Goal: Task Accomplishment & Management: Manage account settings

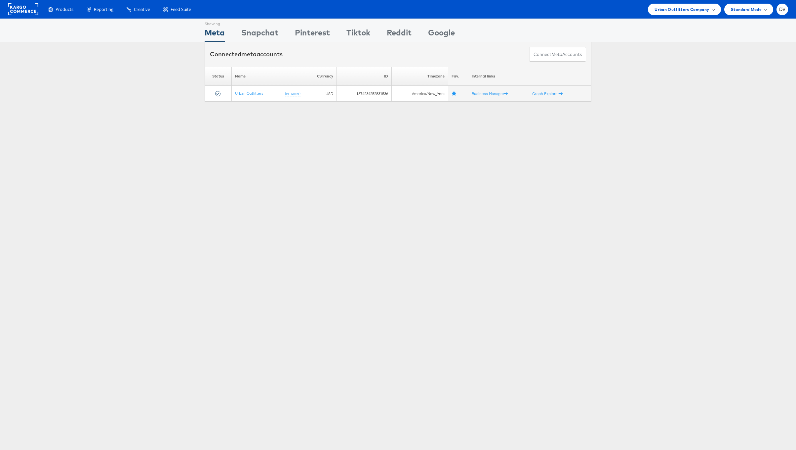
click at [685, 9] on span "Urban Outfitters Company" at bounding box center [682, 9] width 55 height 7
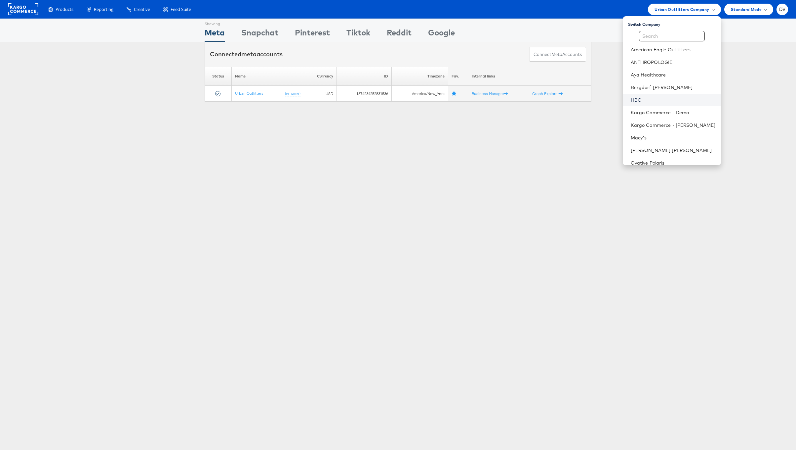
click at [670, 101] on link "HBC" at bounding box center [673, 100] width 85 height 7
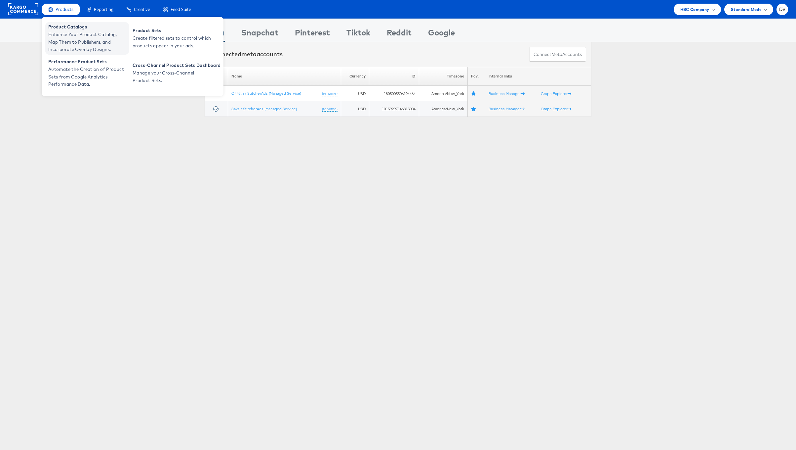
click at [62, 29] on span "Product Catalogs" at bounding box center [87, 27] width 79 height 8
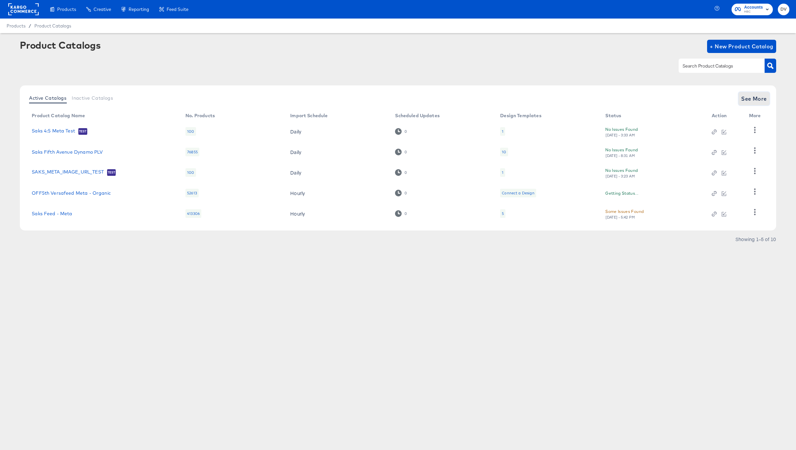
click at [761, 104] on button "See More" at bounding box center [754, 98] width 31 height 13
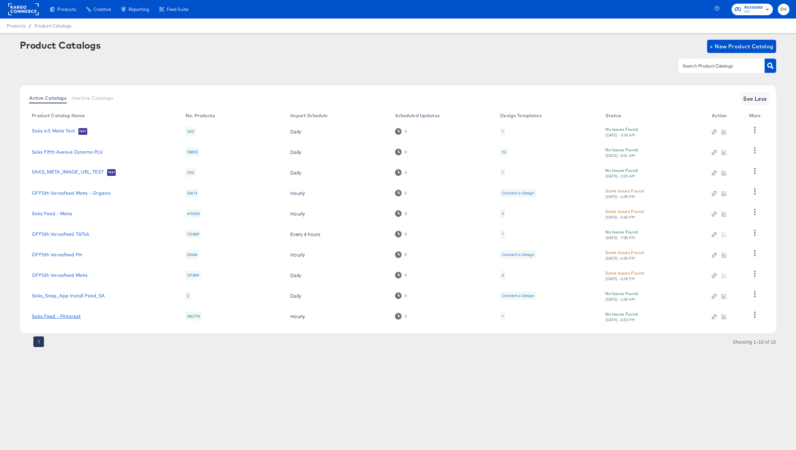
click at [70, 313] on link "Saks Feed - Pinterest" at bounding box center [56, 315] width 49 height 5
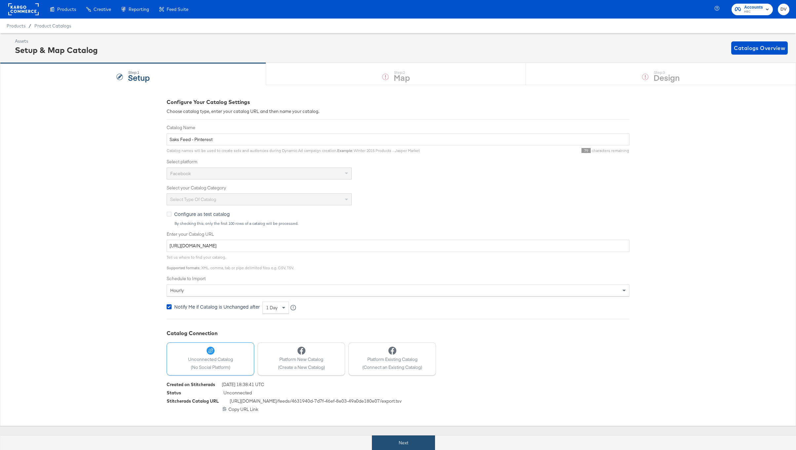
click at [433, 444] on button "Next" at bounding box center [403, 442] width 63 height 15
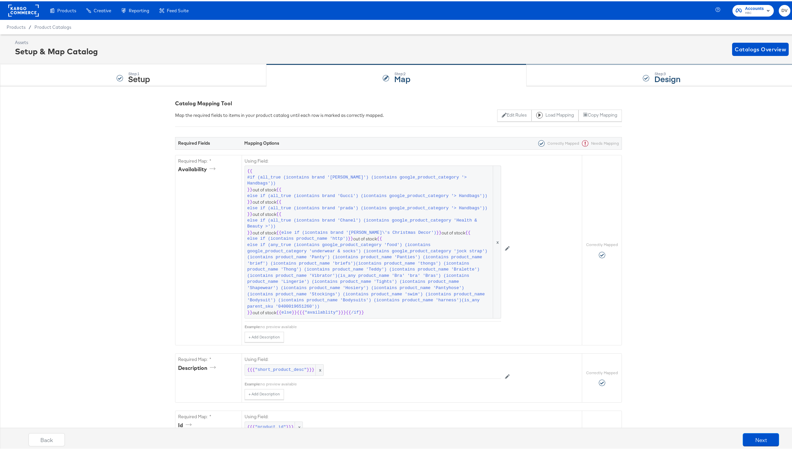
click at [611, 80] on div "Step: 3 Design" at bounding box center [661, 74] width 270 height 22
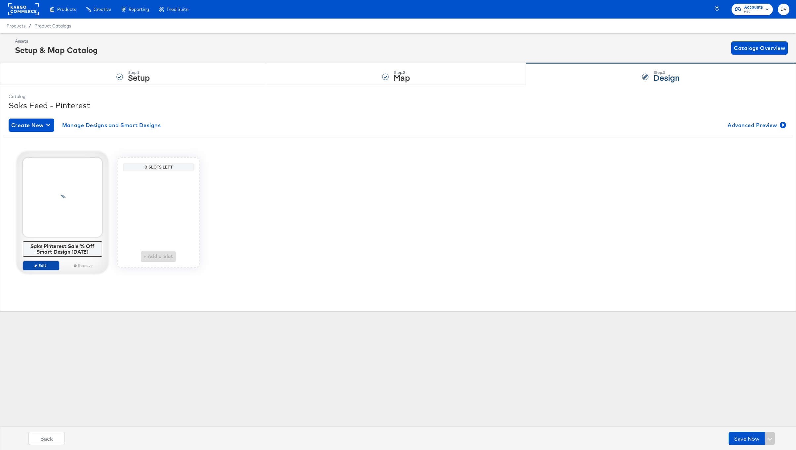
click at [52, 266] on span "Edit" at bounding box center [41, 265] width 30 height 5
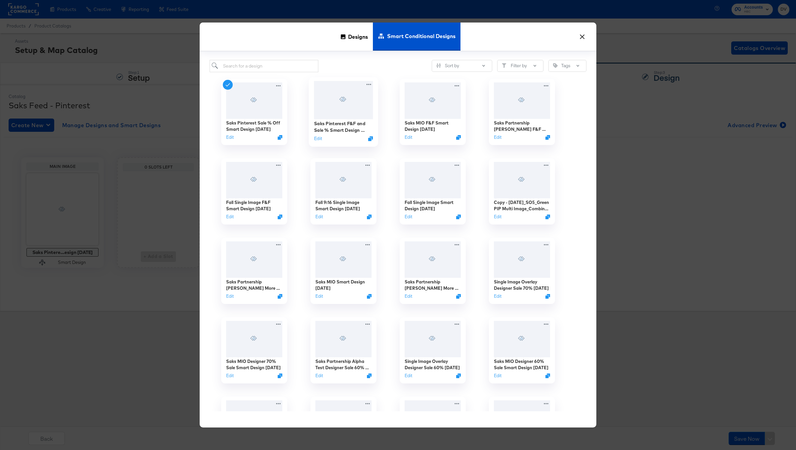
click at [340, 135] on div "Saks Pinterest F&F and Sale % Smart Design 9.9.25 Edit" at bounding box center [343, 130] width 59 height 23
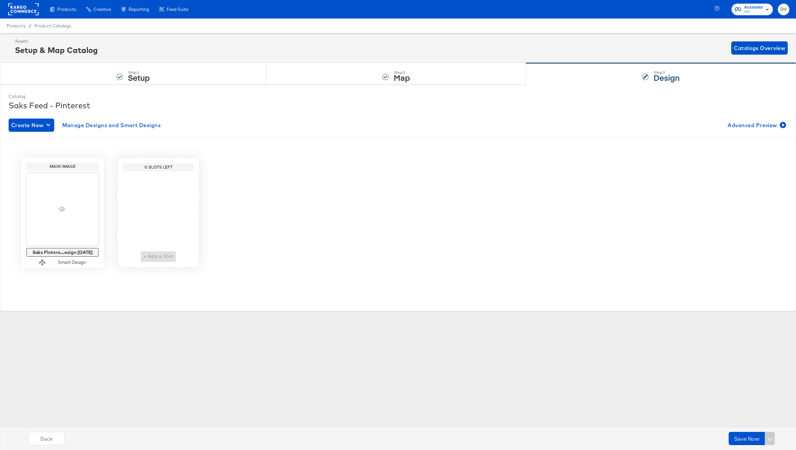
click at [770, 440] on div "Save Now" at bounding box center [752, 437] width 46 height 13
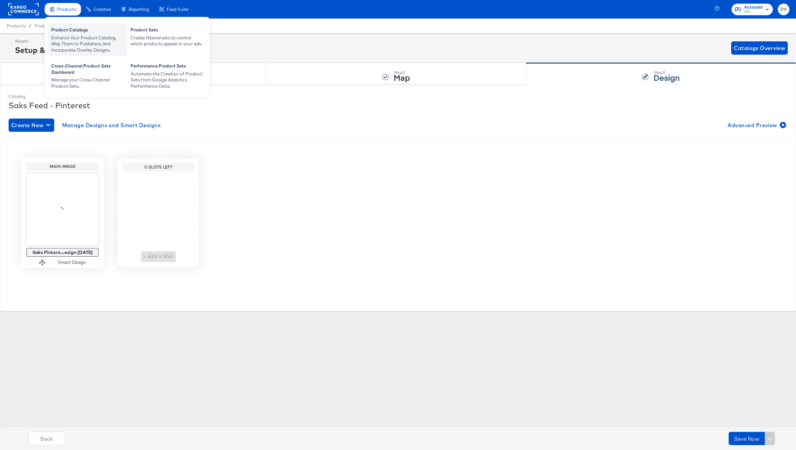
click at [68, 35] on div "Enhance Your Product Catalog, Map Them to Publishers, and Incorporate Overlay D…" at bounding box center [87, 44] width 73 height 19
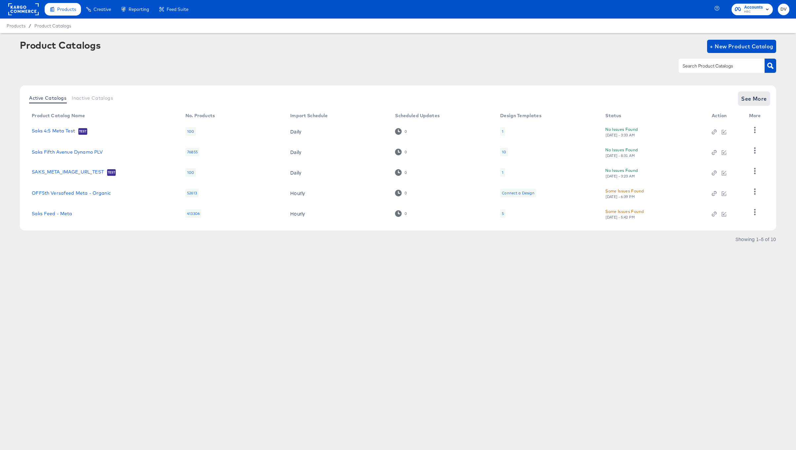
click at [741, 98] on button "See More" at bounding box center [754, 98] width 31 height 13
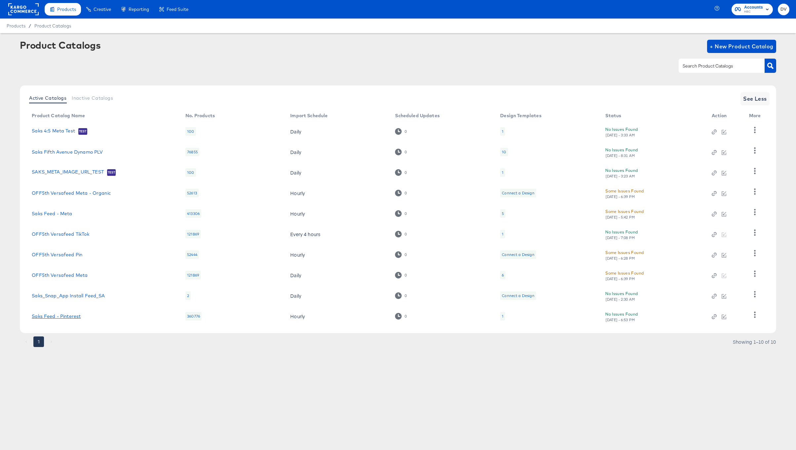
click at [79, 314] on link "Saks Feed - Pinterest" at bounding box center [56, 315] width 49 height 5
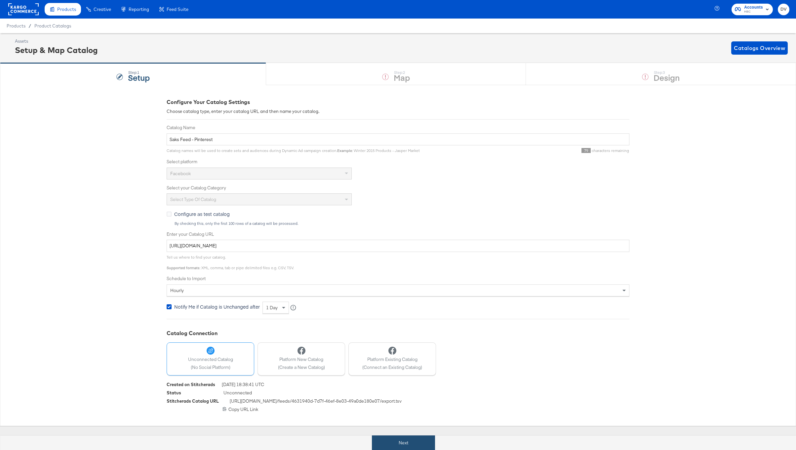
click at [417, 447] on button "Next" at bounding box center [403, 442] width 63 height 15
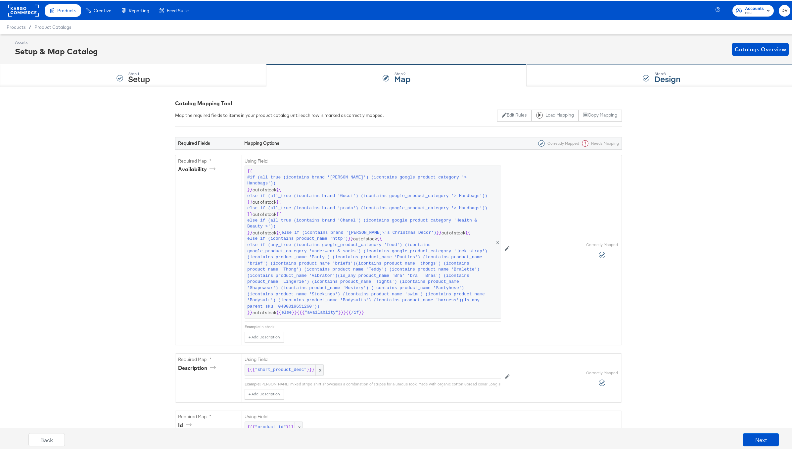
click at [580, 77] on div "Step: 3 Design" at bounding box center [661, 74] width 270 height 22
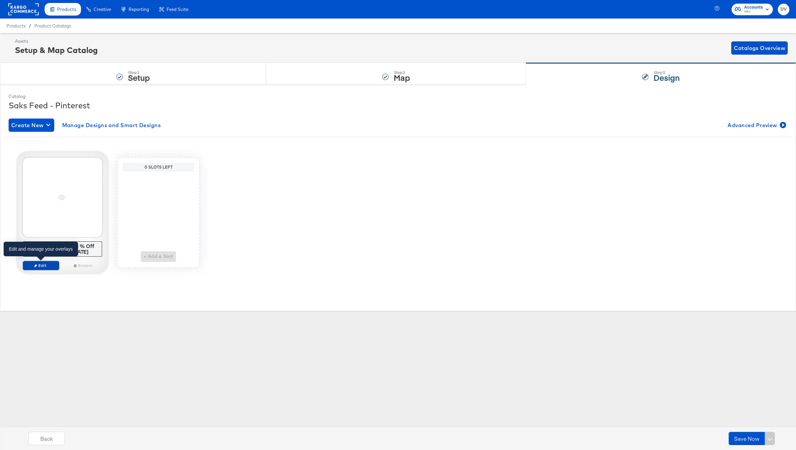
click at [54, 264] on span "Edit" at bounding box center [41, 265] width 30 height 5
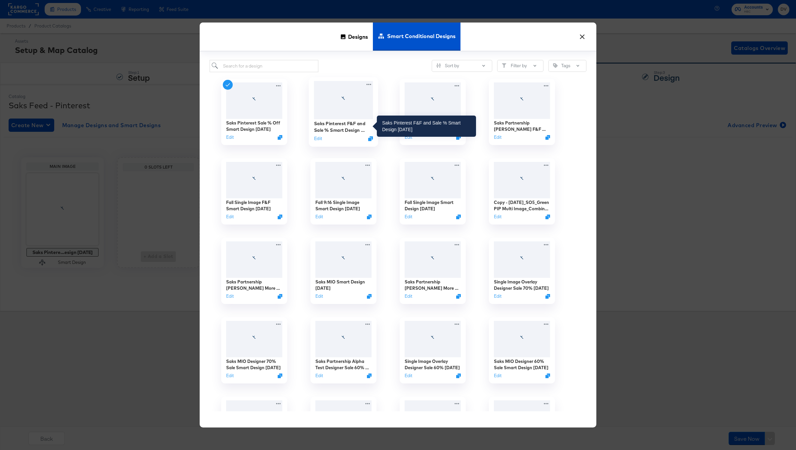
click at [339, 121] on div "Saks Pinterest F&F and Sale % Smart Design 9.9.25" at bounding box center [343, 126] width 59 height 13
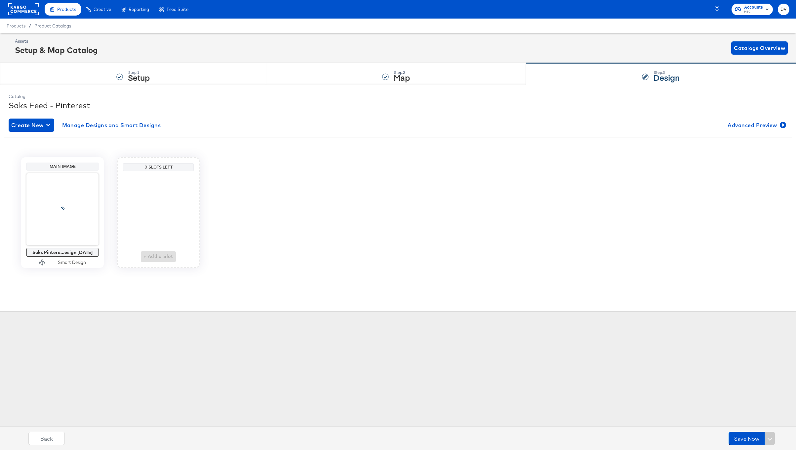
click at [772, 438] on div "Save Now" at bounding box center [752, 437] width 46 height 13
click at [440, 180] on div "Main Image Saks Pintere...esign 9.9.25 Smart Design 0 Slots Left + Add a Slot" at bounding box center [398, 212] width 789 height 110
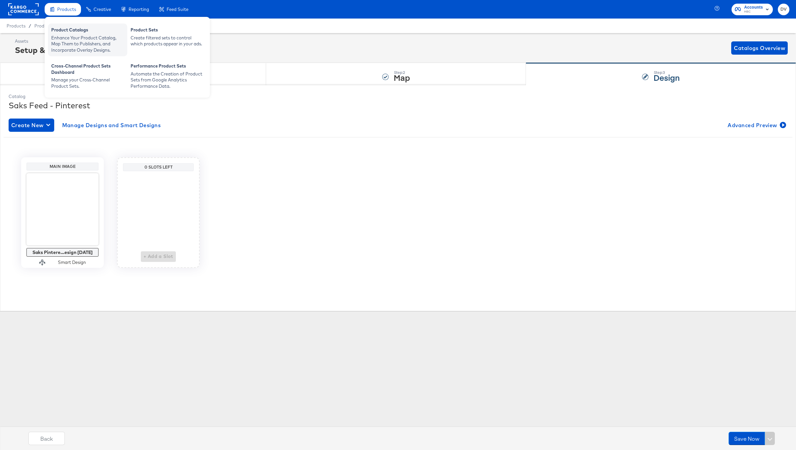
click at [60, 31] on div "Product Catalogs" at bounding box center [87, 31] width 73 height 8
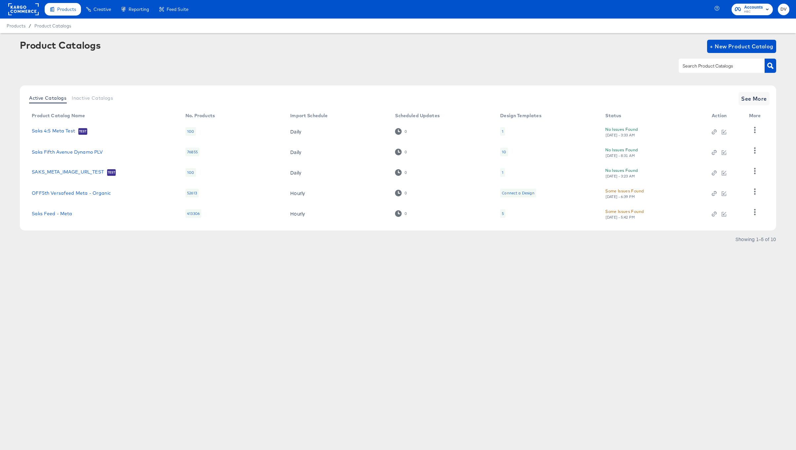
click at [771, 100] on div "Active Catalogs Inactive Catalogs See More Product Catalog Name No. Products Im…" at bounding box center [398, 157] width 757 height 145
click at [757, 100] on span "See More" at bounding box center [755, 98] width 26 height 9
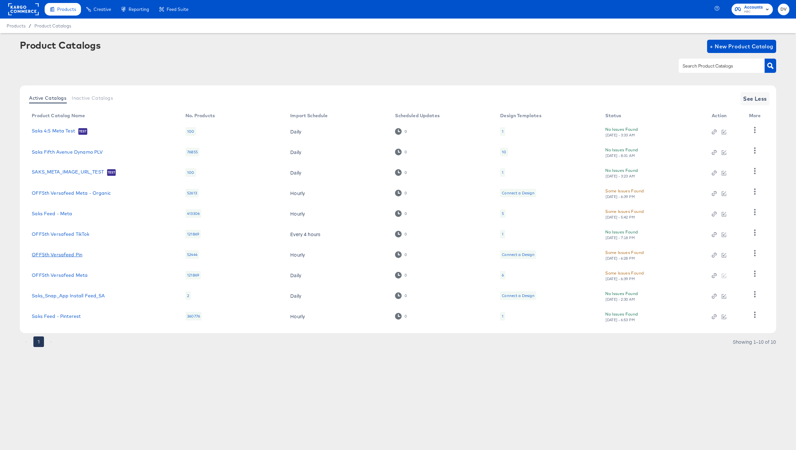
click at [75, 254] on link "OFF5th Versafeed Pin" at bounding box center [57, 254] width 51 height 5
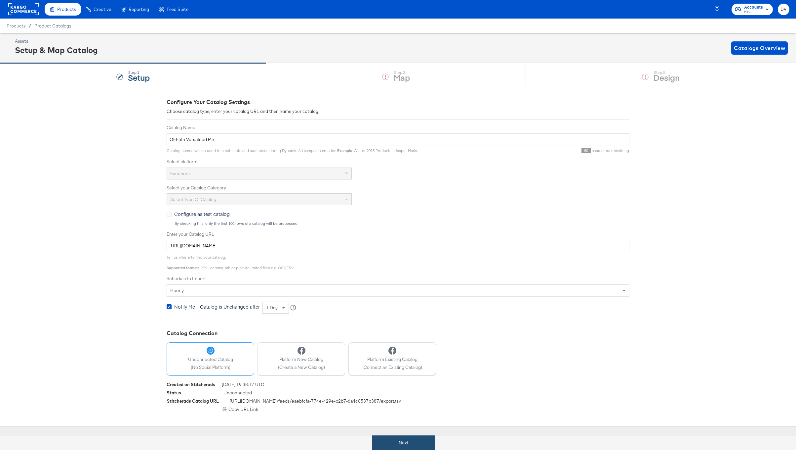
click at [413, 445] on button "Next" at bounding box center [403, 442] width 63 height 15
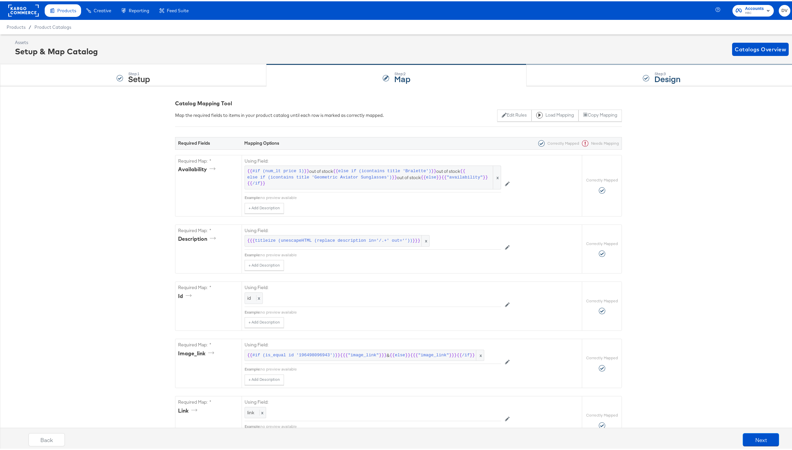
click at [574, 74] on div "Step: 3 Design" at bounding box center [661, 74] width 270 height 22
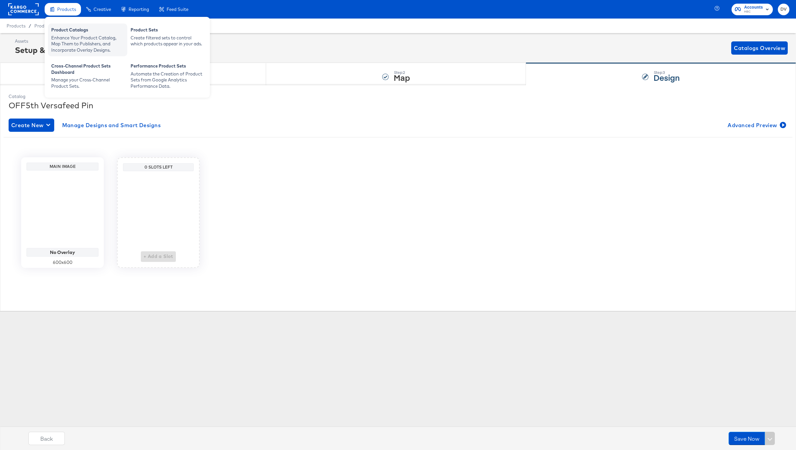
click at [66, 45] on div "Enhance Your Product Catalog, Map Them to Publishers, and Incorporate Overlay D…" at bounding box center [87, 44] width 73 height 19
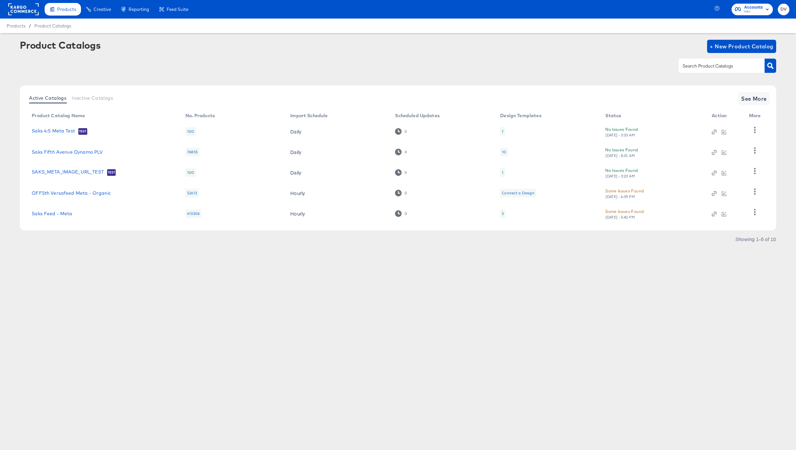
click at [30, 6] on rect at bounding box center [23, 9] width 30 height 12
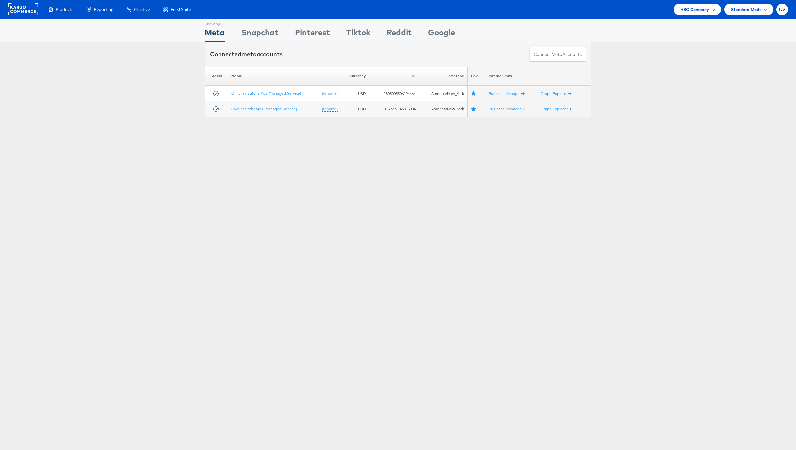
click at [704, 7] on span "HBC Company" at bounding box center [695, 9] width 29 height 7
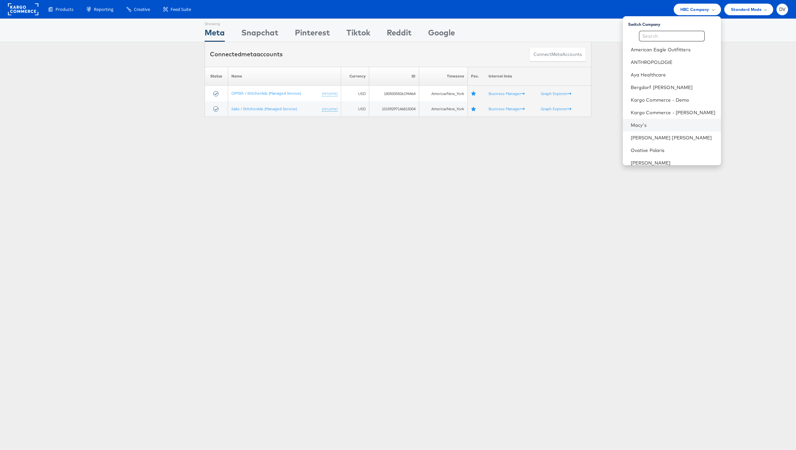
scroll to position [93, 0]
click at [673, 121] on link "Urban Outfitters" at bounding box center [673, 120] width 85 height 7
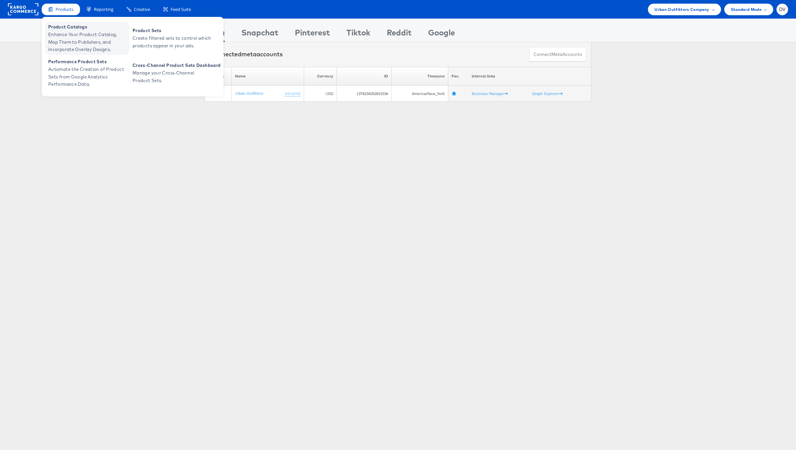
click at [70, 32] on span "Enhance Your Product Catalog, Map Them to Publishers, and Incorporate Overlay D…" at bounding box center [87, 42] width 79 height 22
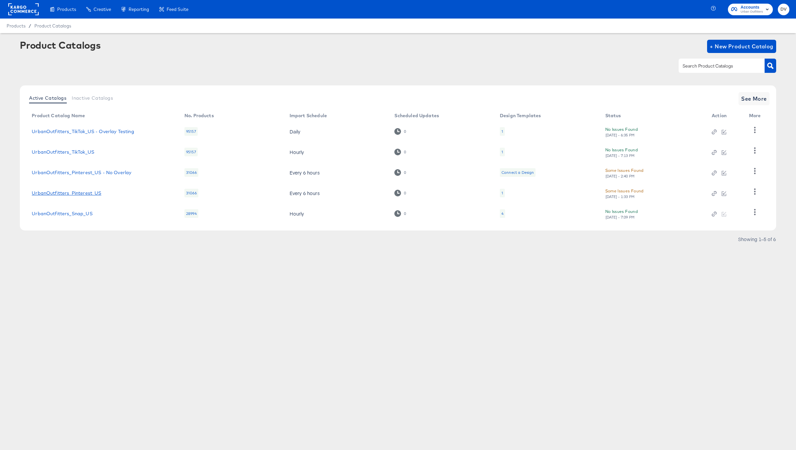
click at [66, 191] on link "UrbanOutfitters_Pinterest_US" at bounding box center [66, 192] width 69 height 5
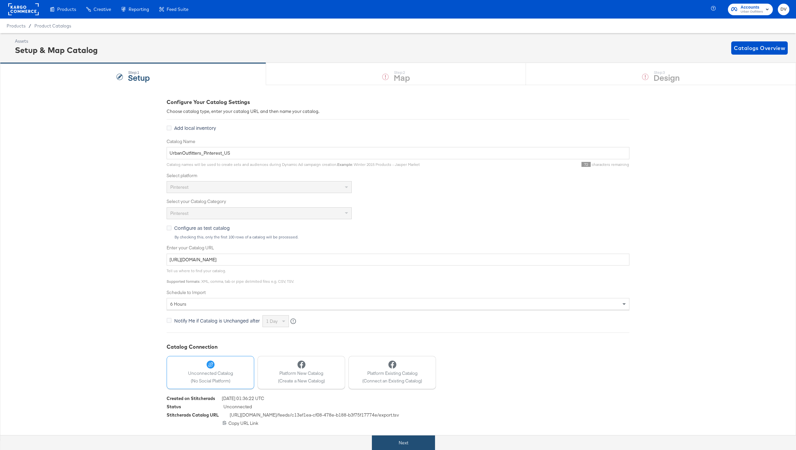
click at [412, 445] on button "Next" at bounding box center [403, 442] width 63 height 15
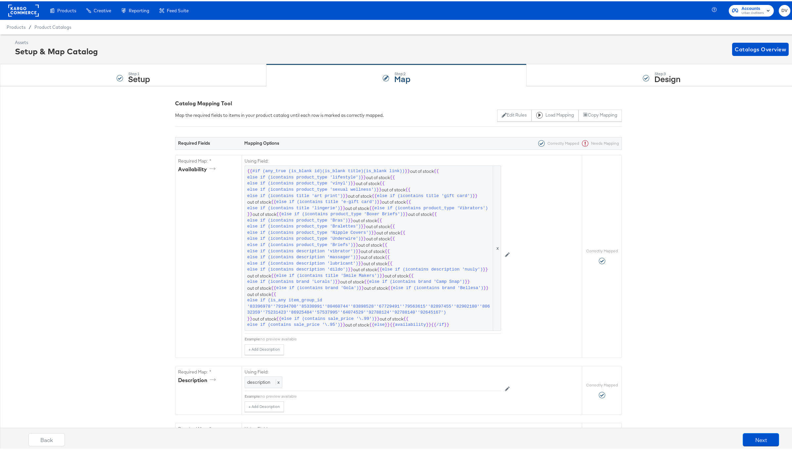
click at [593, 74] on div "Step: 3 Design" at bounding box center [661, 74] width 270 height 22
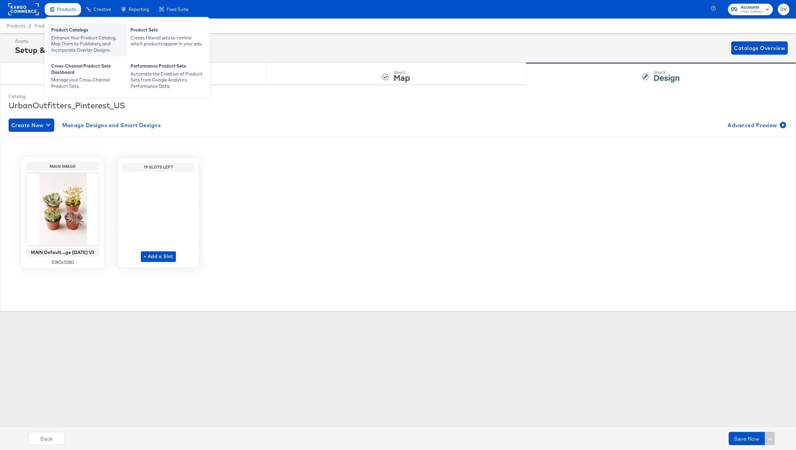
click at [68, 30] on div "Product Catalogs" at bounding box center [87, 31] width 73 height 8
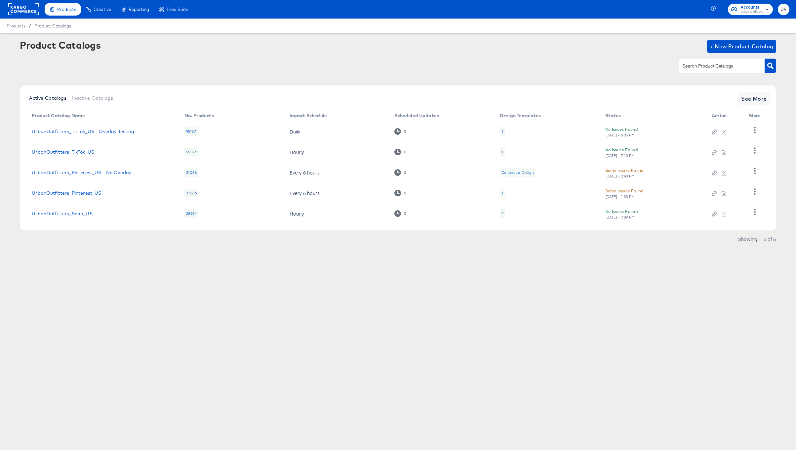
click at [12, 12] on rect at bounding box center [23, 9] width 30 height 12
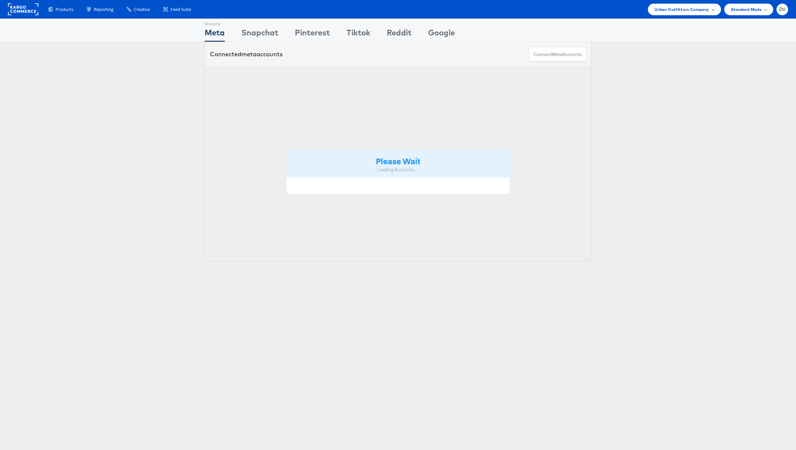
click at [699, 11] on span "Urban Outfitters Company" at bounding box center [682, 9] width 55 height 7
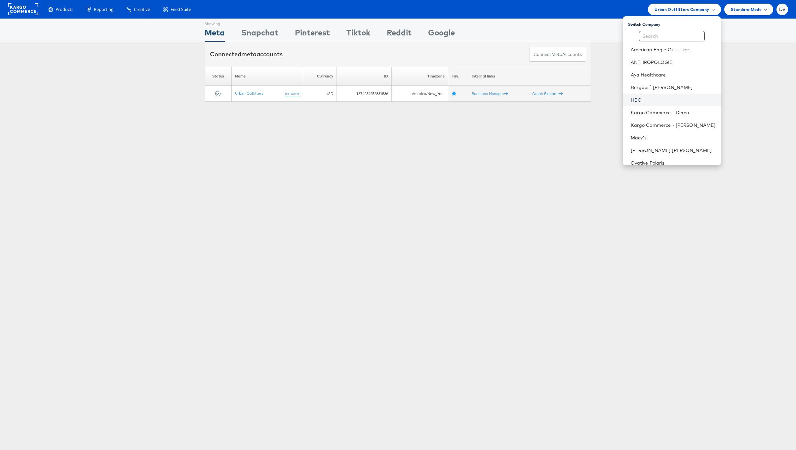
click at [670, 101] on link "HBC" at bounding box center [673, 100] width 85 height 7
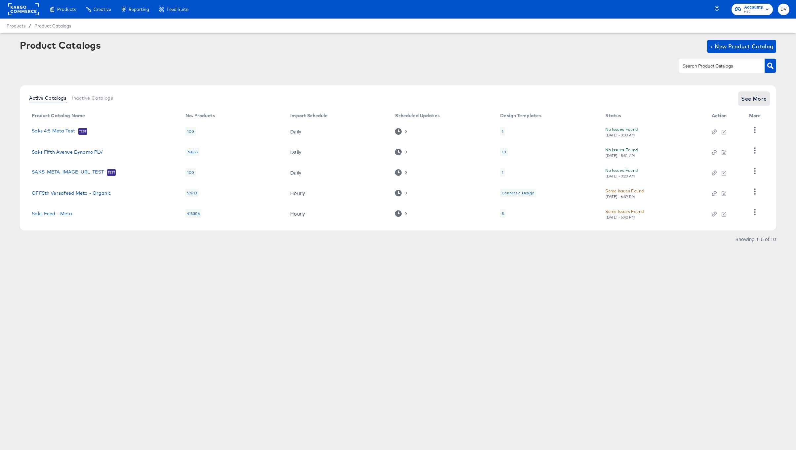
click at [742, 101] on span "See More" at bounding box center [755, 98] width 26 height 9
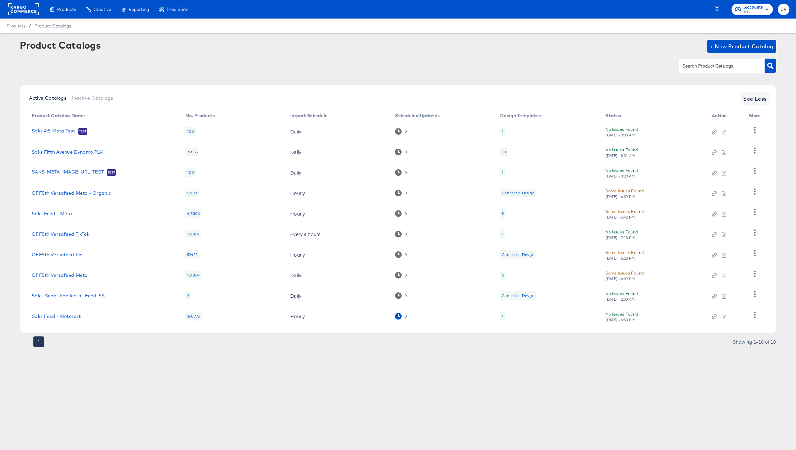
click at [399, 316] on icon at bounding box center [398, 316] width 6 height 6
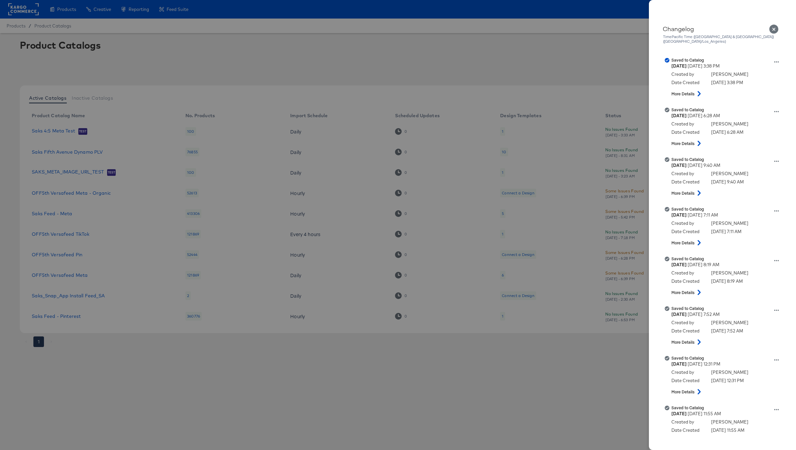
click at [771, 29] on icon "Close" at bounding box center [774, 28] width 9 height 9
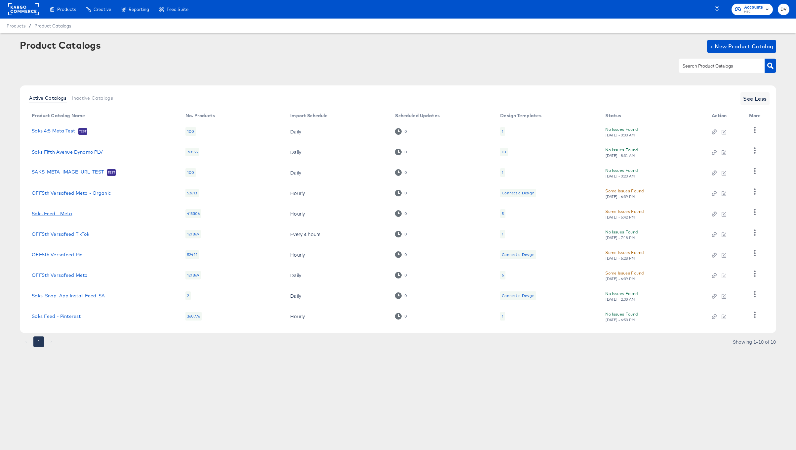
click at [54, 211] on link "Saks Feed - Meta" at bounding box center [52, 213] width 40 height 5
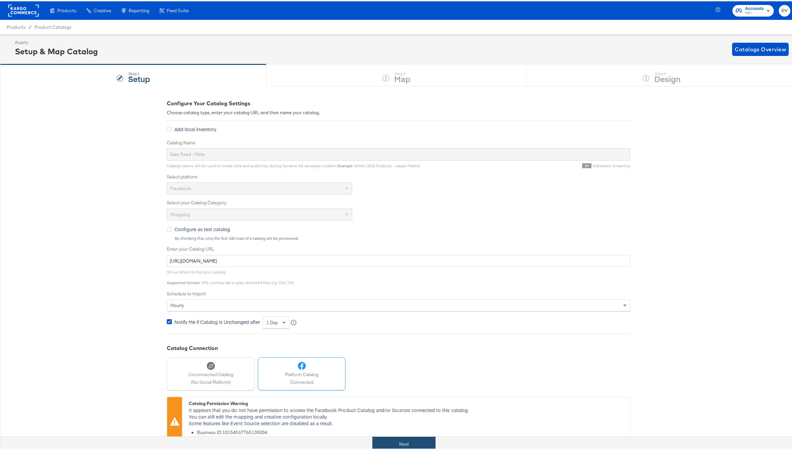
click at [385, 437] on button "Next" at bounding box center [403, 442] width 63 height 15
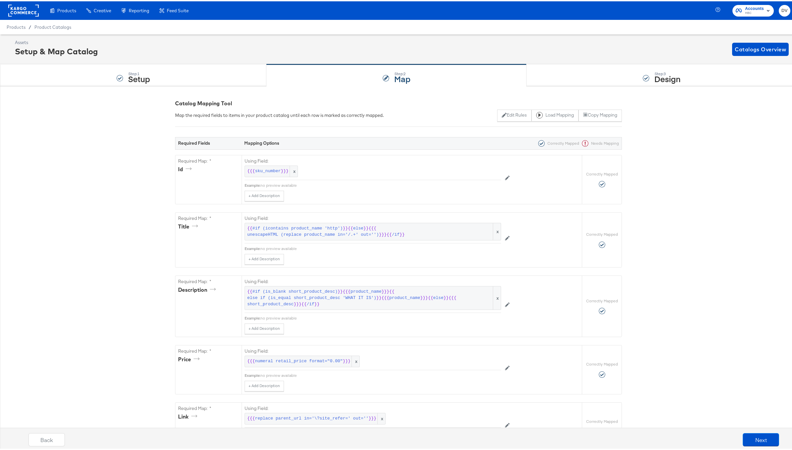
click at [574, 71] on div "Step: 3 Design" at bounding box center [661, 74] width 270 height 22
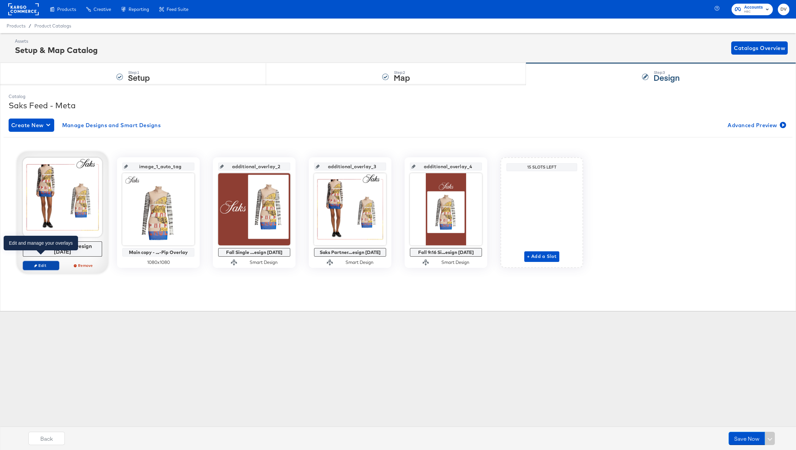
click at [53, 263] on span "Edit" at bounding box center [41, 265] width 30 height 5
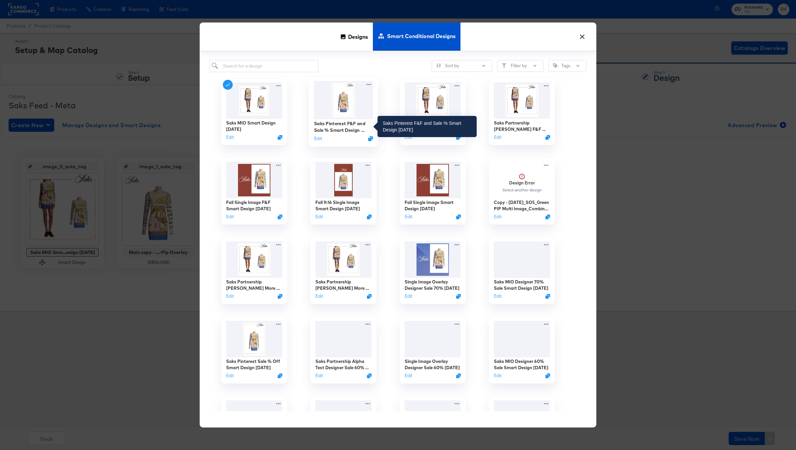
click at [339, 122] on div "Saks Pinterest F&F and Sale % Smart Design 9.9.25" at bounding box center [343, 126] width 59 height 13
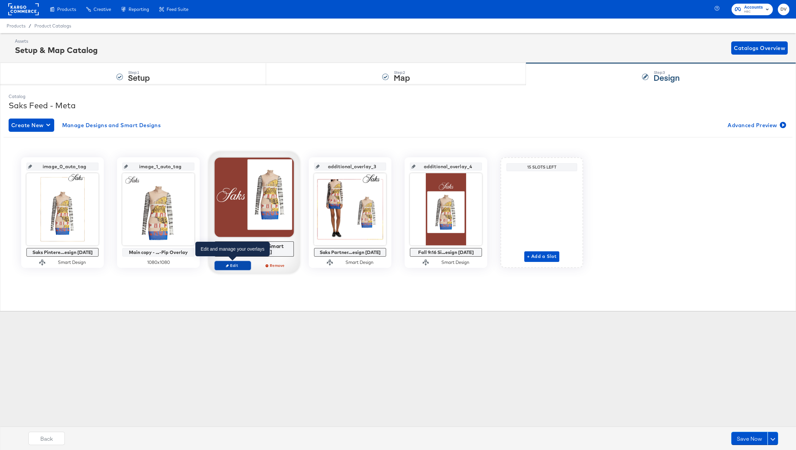
click at [244, 262] on button "Edit" at bounding box center [233, 265] width 36 height 9
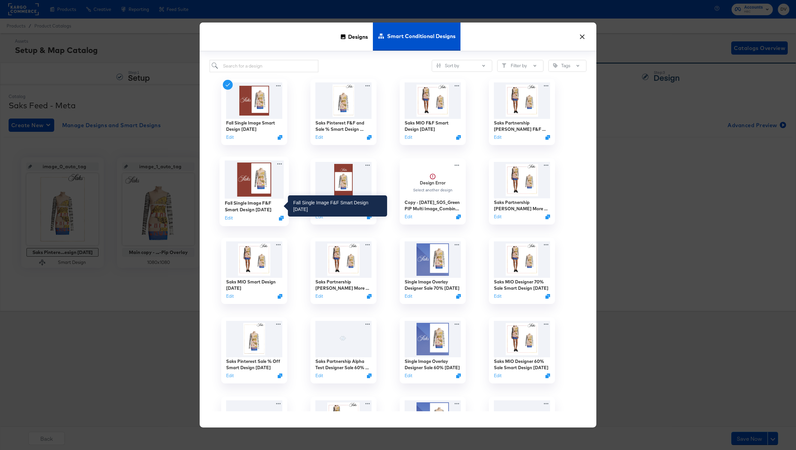
click at [244, 205] on div "Fall Single Image F&F Smart Design 9.9.25" at bounding box center [254, 205] width 59 height 13
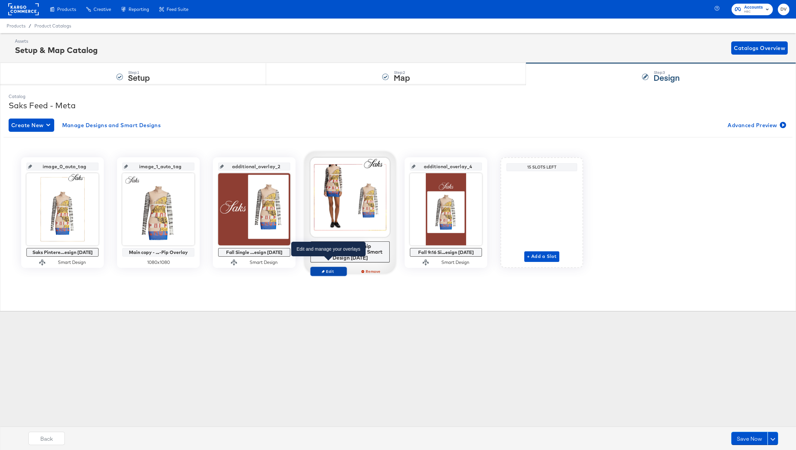
click at [334, 269] on span "Edit" at bounding box center [329, 271] width 30 height 5
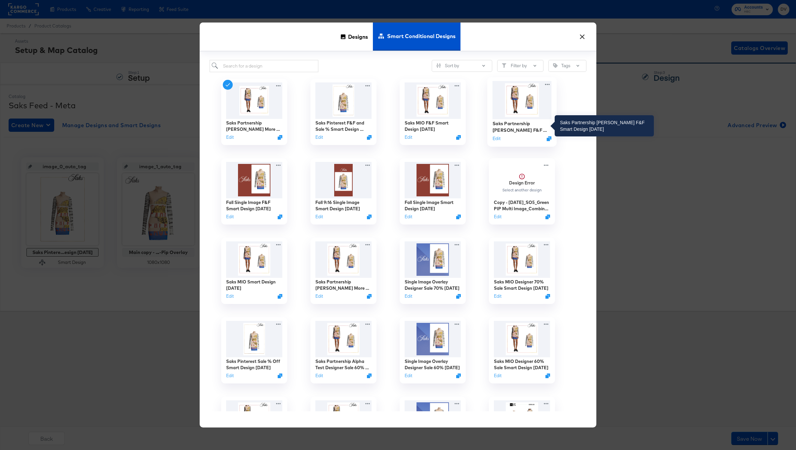
click at [521, 124] on div "Saks Partnership Mia Mia More F&F Smart Design 9.9.25" at bounding box center [522, 126] width 59 height 13
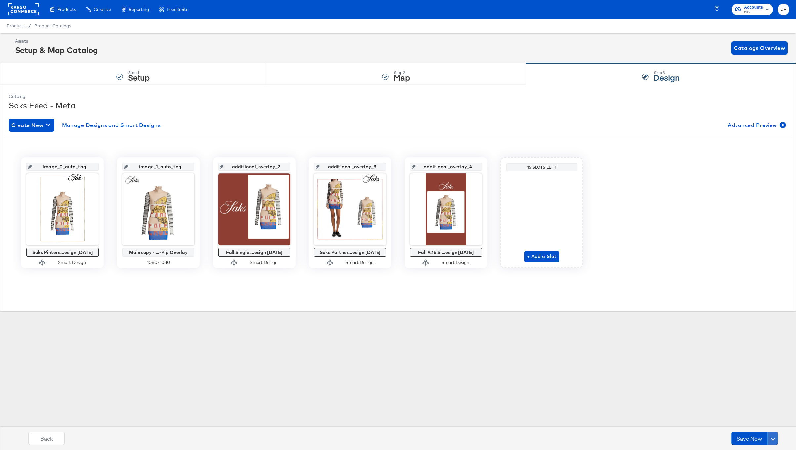
click at [773, 438] on span at bounding box center [773, 438] width 5 height 5
click at [759, 427] on div "Schedule Save" at bounding box center [758, 425] width 30 height 6
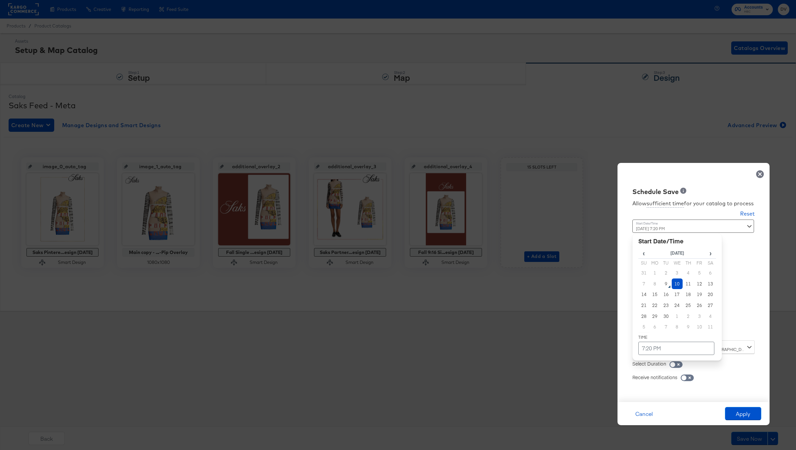
click at [664, 332] on div "September 10th 2025 7:20 PM ‹ September 2025 › Su Mo Tu We Th Fr Sa 31 1 2 3 4 …" at bounding box center [678, 277] width 90 height 116
click at [655, 297] on td "15" at bounding box center [655, 294] width 11 height 11
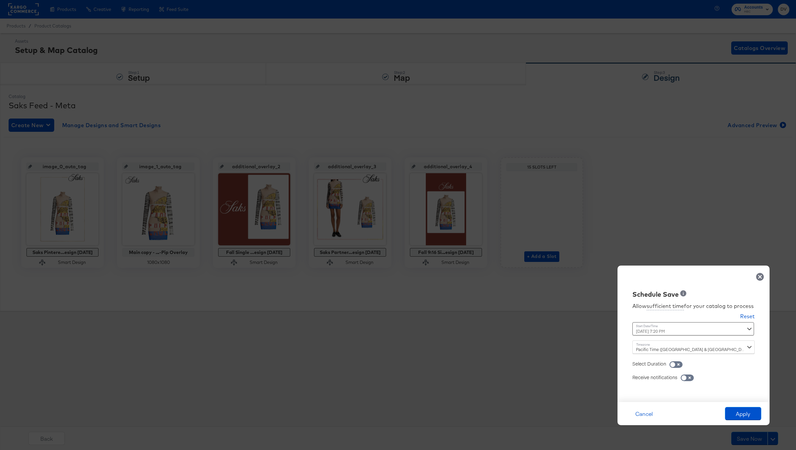
click at [738, 332] on div "Time : September 15th 2025 7:20 PM ‹ September 2025 › Su Mo Tu We Th Fr Sa 31 1…" at bounding box center [694, 331] width 122 height 18
click at [723, 346] on div "Pacific Time (US & Canada) (America/Los_Angeles)" at bounding box center [694, 346] width 122 height 13
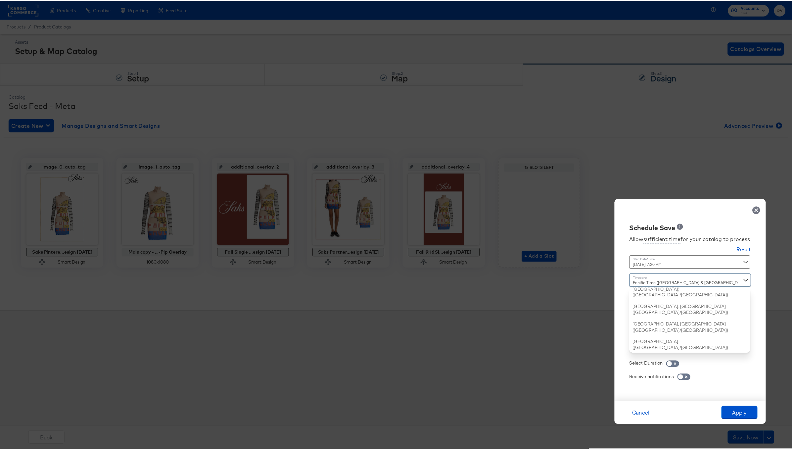
scroll to position [202, 0]
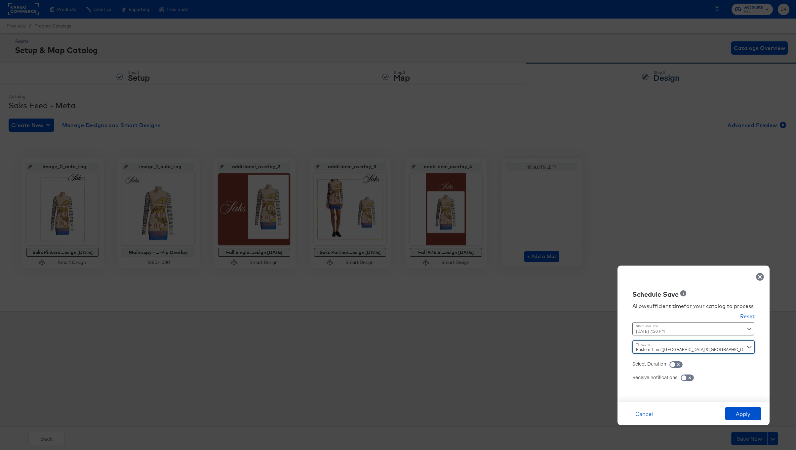
click at [699, 326] on div "September 15th 2025 7:20 PM ‹ September 2025 › Su Mo Tu We Th Fr Sa 31 1 2 3 4 …" at bounding box center [678, 328] width 90 height 13
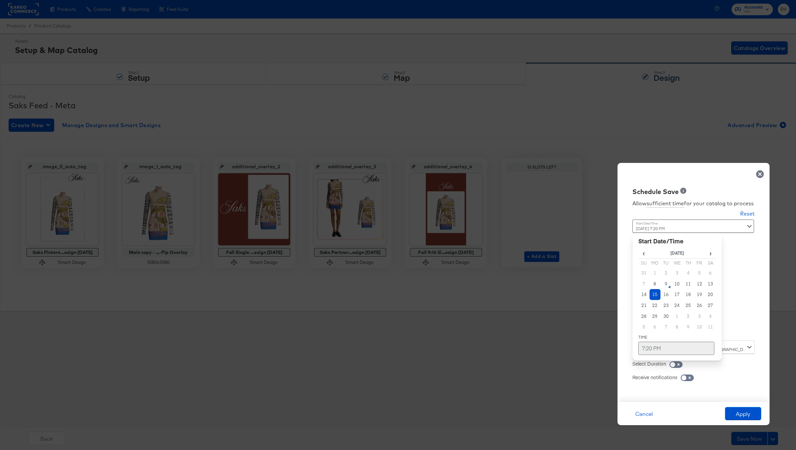
click at [664, 346] on td "7:20 PM" at bounding box center [677, 347] width 76 height 13
click at [663, 281] on span "▲" at bounding box center [663, 278] width 13 height 13
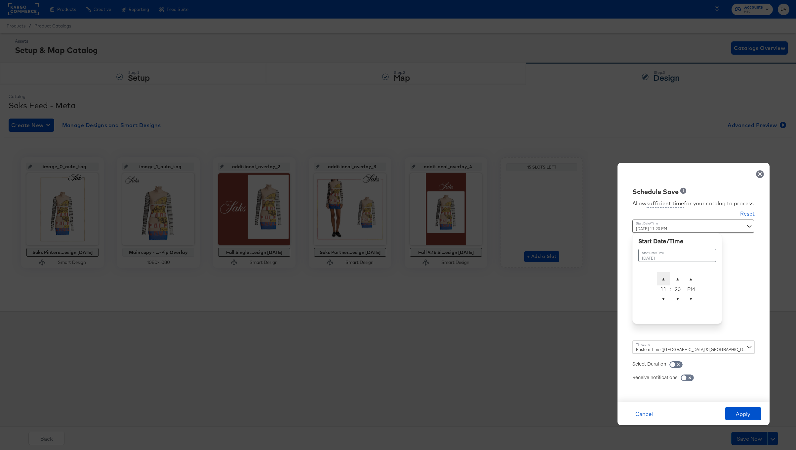
click at [663, 281] on span "▲" at bounding box center [663, 278] width 13 height 13
click at [677, 297] on span "▼" at bounding box center [677, 298] width 13 height 13
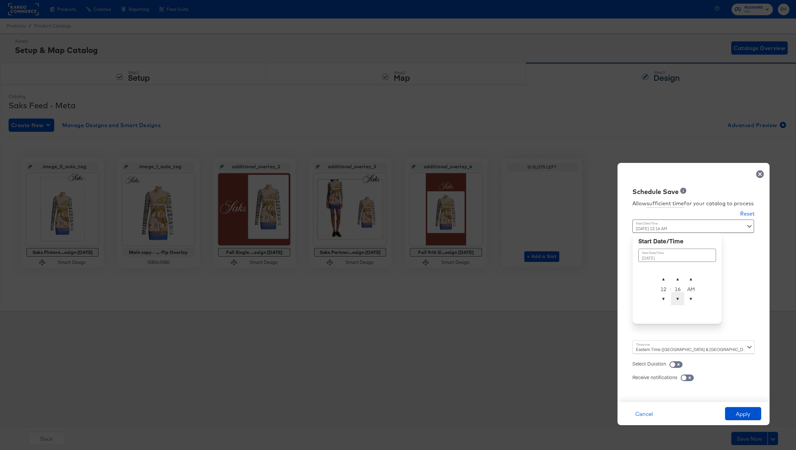
click at [677, 297] on span "▼" at bounding box center [677, 298] width 13 height 13
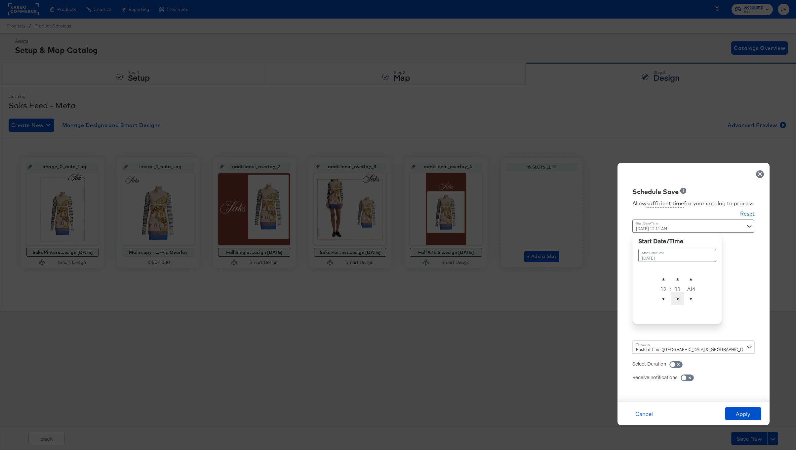
click at [677, 297] on span "▼" at bounding box center [677, 298] width 13 height 13
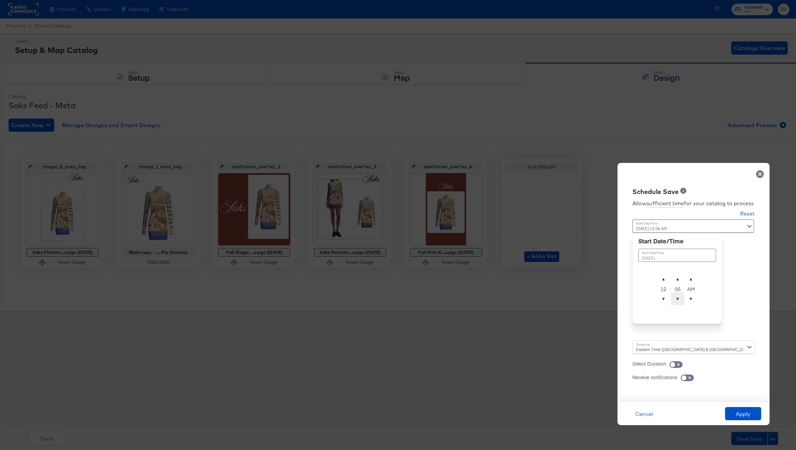
click at [677, 297] on span "▼" at bounding box center [677, 298] width 13 height 13
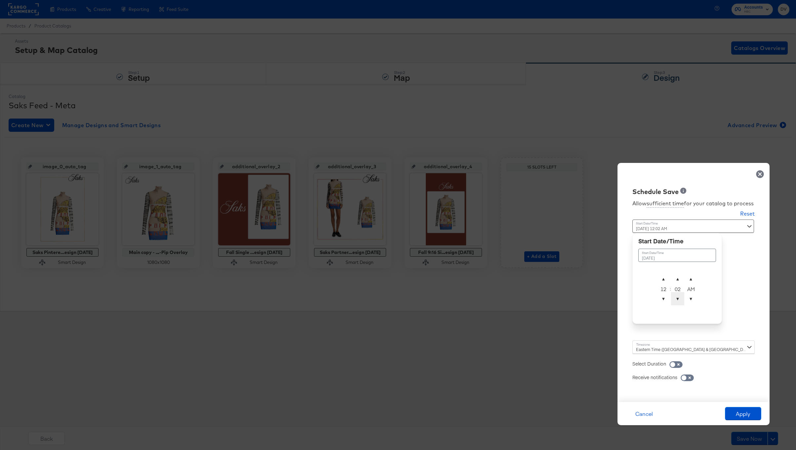
type input "September 15th 2025 12:01 AM"
click at [737, 320] on div "Allow sufficient time for your catalog to process Reset Time : September 15th 2…" at bounding box center [694, 295] width 142 height 199
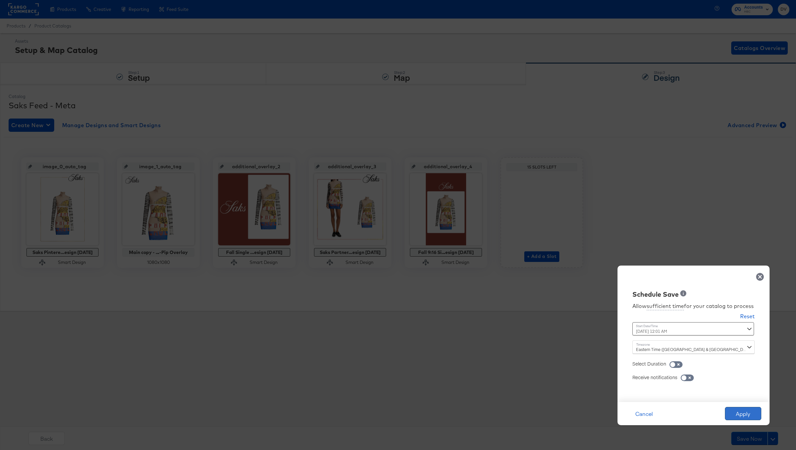
click at [746, 414] on button "Apply" at bounding box center [743, 413] width 36 height 13
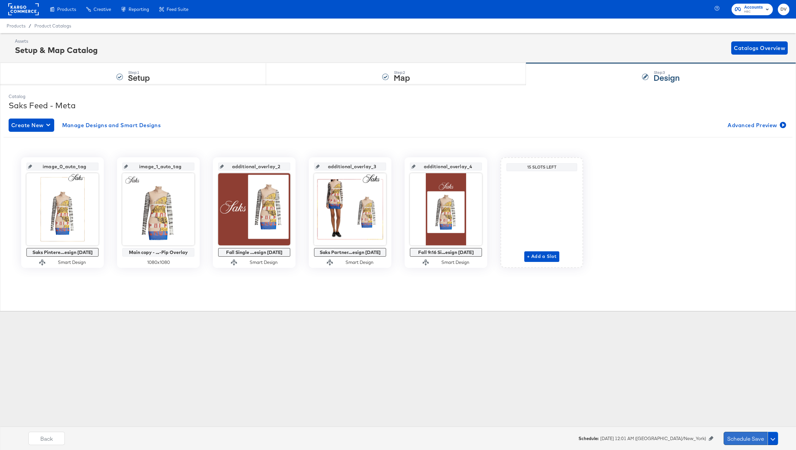
click at [746, 432] on button "Schedule Save" at bounding box center [746, 437] width 44 height 13
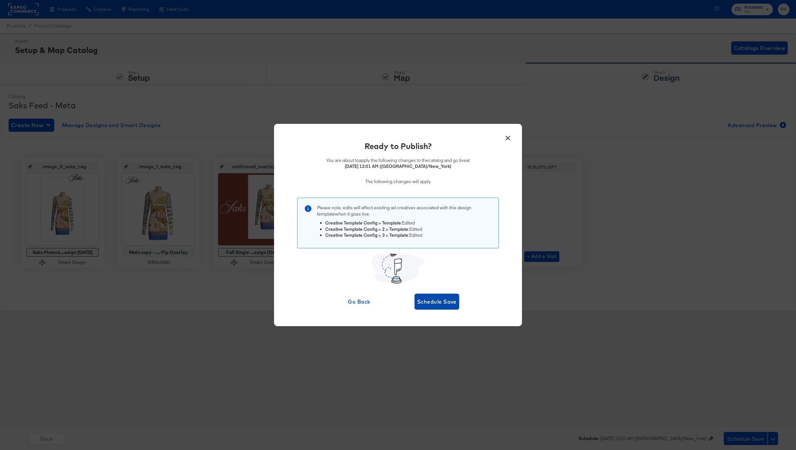
click at [440, 305] on span "Schedule Save" at bounding box center [436, 301] width 39 height 9
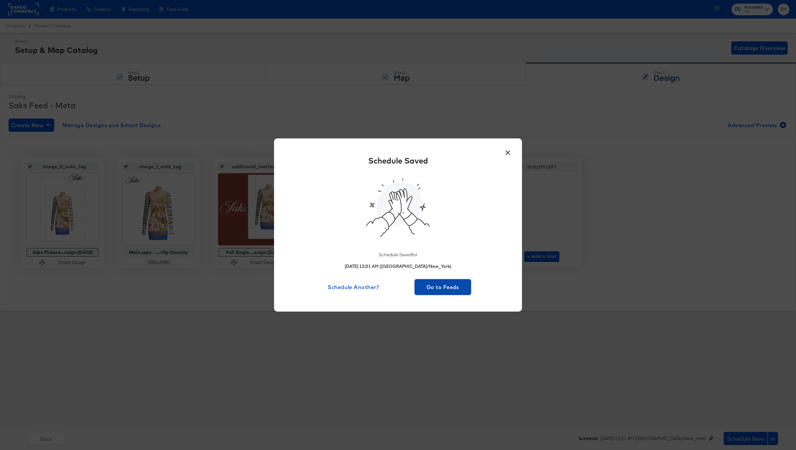
click at [422, 284] on span "Go to Feeds" at bounding box center [442, 286] width 51 height 9
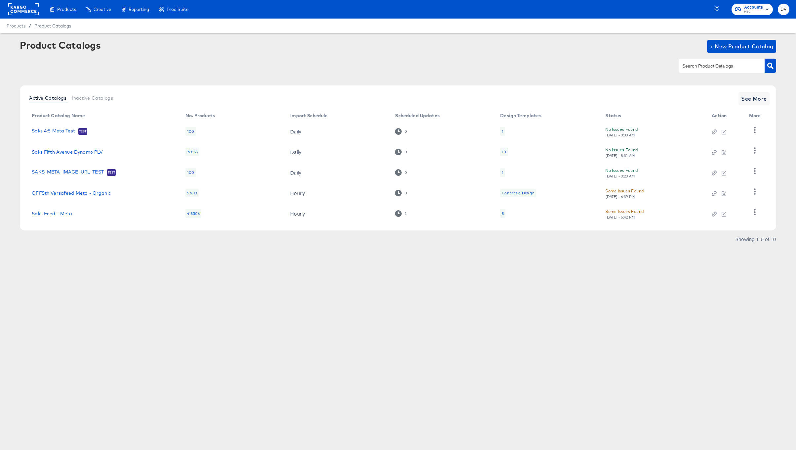
click at [56, 216] on td "Saks Feed - Meta" at bounding box center [103, 213] width 154 height 21
click at [59, 215] on link "Saks Feed - Meta" at bounding box center [52, 213] width 40 height 5
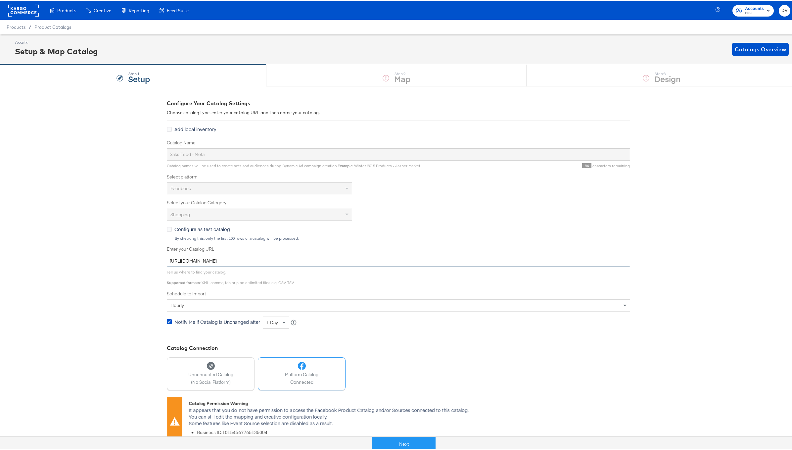
click at [296, 253] on input "https://ace.stitcherads.com/exports/1325/universal/none/universal/export.tsv.gz" at bounding box center [398, 259] width 463 height 12
